Goal: Navigation & Orientation: Find specific page/section

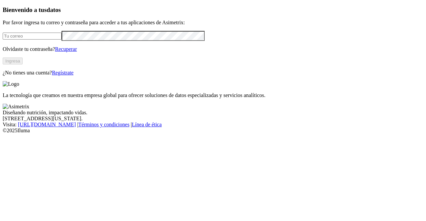
type input "alejandra.velasquez@premexcorp.com"
click at [23, 65] on button "Ingresa" at bounding box center [13, 61] width 20 height 7
